Goal: Answer question/provide support: Share knowledge or assist other users

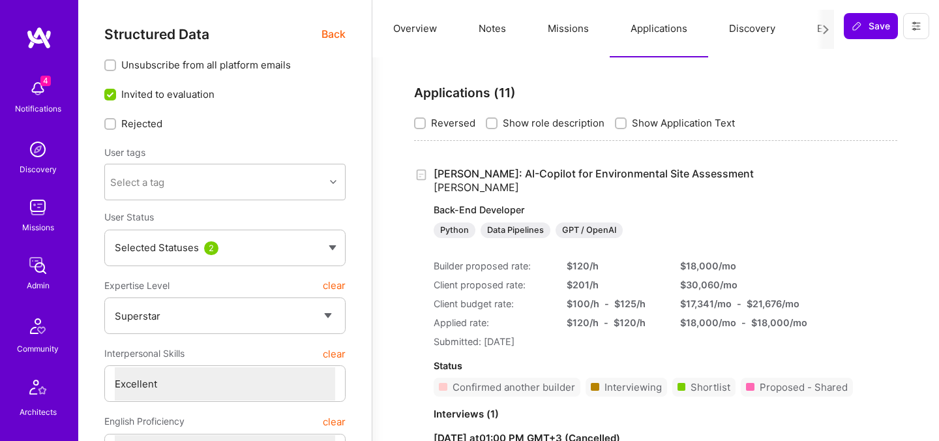
select select "7"
select select "US"
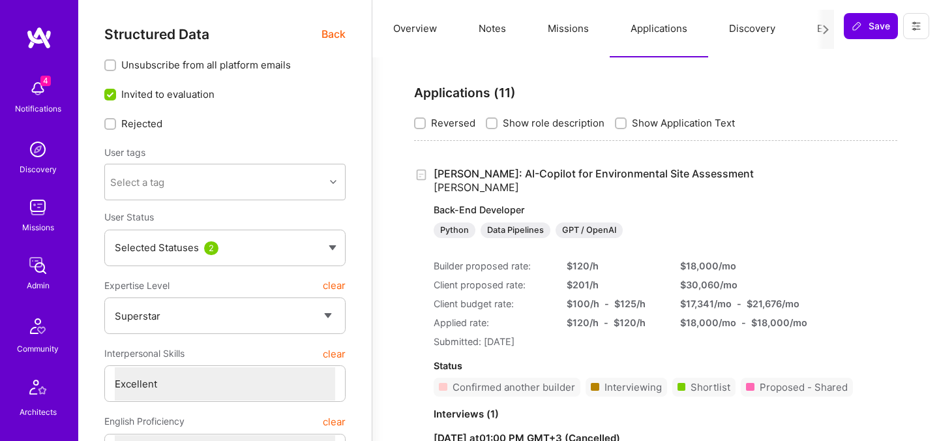
select select "Right Now"
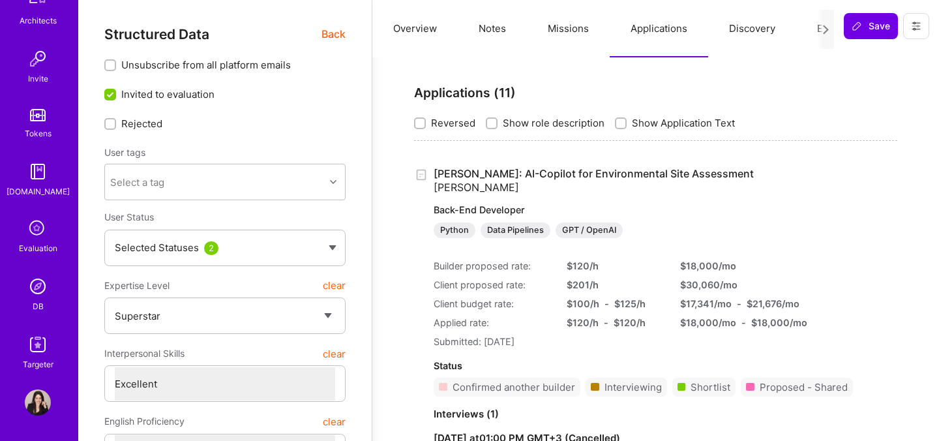
click at [38, 296] on img at bounding box center [38, 286] width 26 height 26
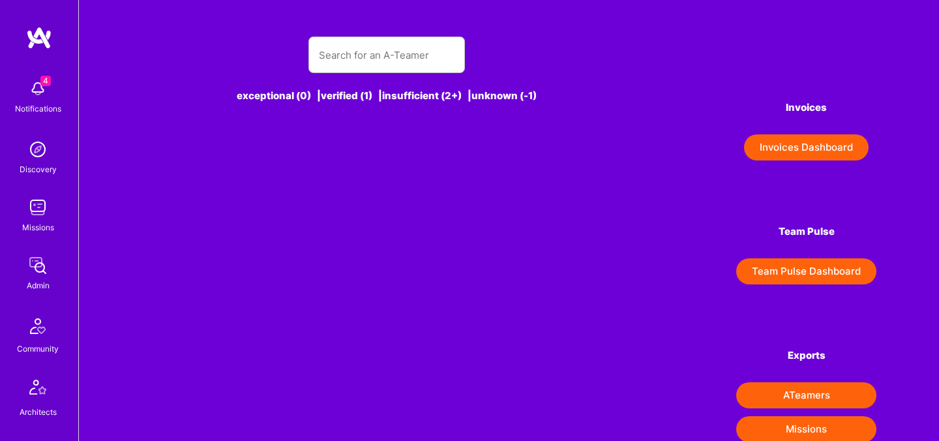
click at [378, 76] on div "exceptional (0) | verified (1) | insufficient (2+) | unknown (-1)" at bounding box center [387, 77] width 491 height 113
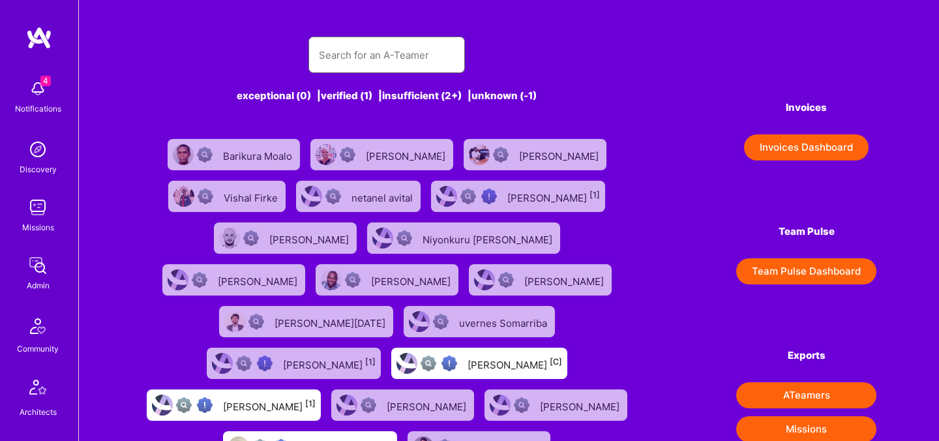
click at [378, 68] on input "text" at bounding box center [387, 54] width 136 height 33
paste input "Adil Mubeen"
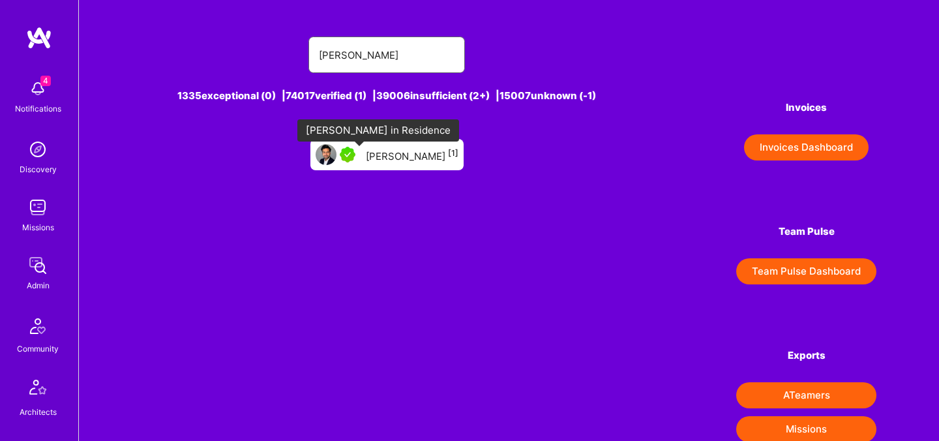
type input "Adil Mubeen"
click at [361, 151] on div at bounding box center [350, 155] width 21 height 16
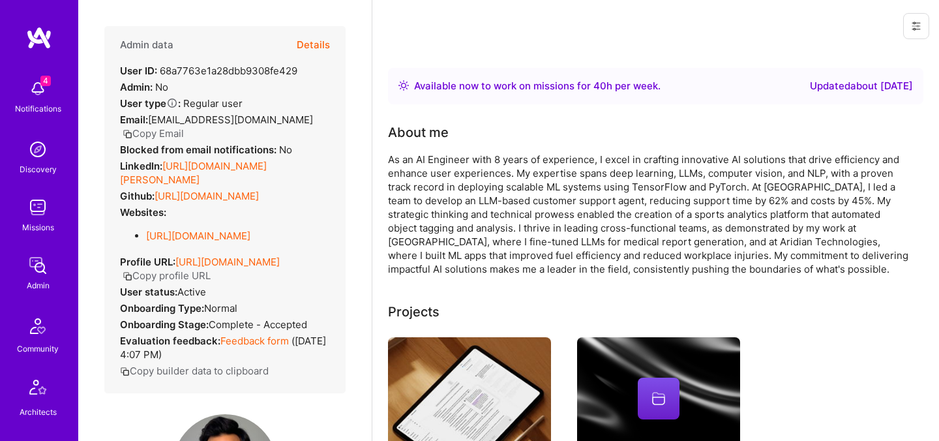
click at [907, 25] on button at bounding box center [916, 26] width 26 height 26
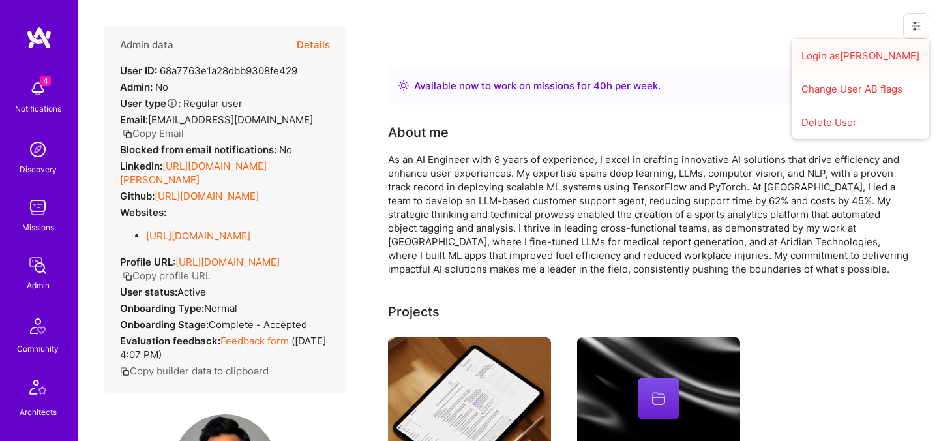
click at [850, 59] on button "Login as Adil" at bounding box center [861, 55] width 138 height 33
